Goal: Transaction & Acquisition: Subscribe to service/newsletter

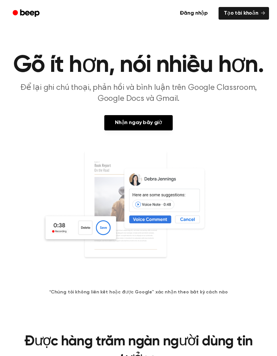
click at [122, 120] on font "Nhận ngay bây giờ" at bounding box center [138, 122] width 47 height 5
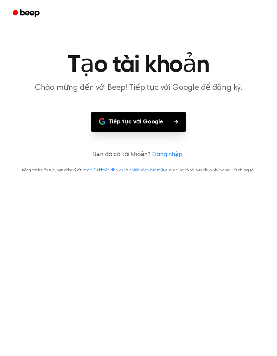
scroll to position [27, 0]
click at [166, 152] on font "Đăng nhập" at bounding box center [167, 155] width 31 height 6
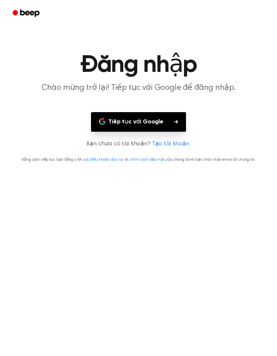
click at [166, 145] on font "Tạo tài khoản" at bounding box center [171, 144] width 38 height 6
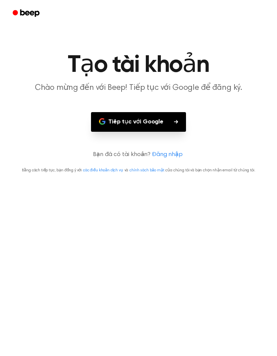
click at [159, 152] on font "Đăng nhập" at bounding box center [167, 155] width 31 height 6
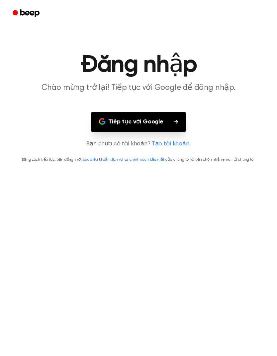
click at [107, 119] on button "Tiếp tục với Google" at bounding box center [138, 122] width 95 height 20
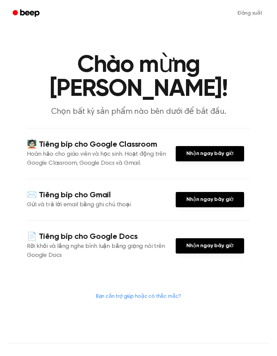
click at [205, 243] on font "Nhận ngay bây giờ" at bounding box center [210, 245] width 47 height 5
